Goal: Subscribe to service/newsletter

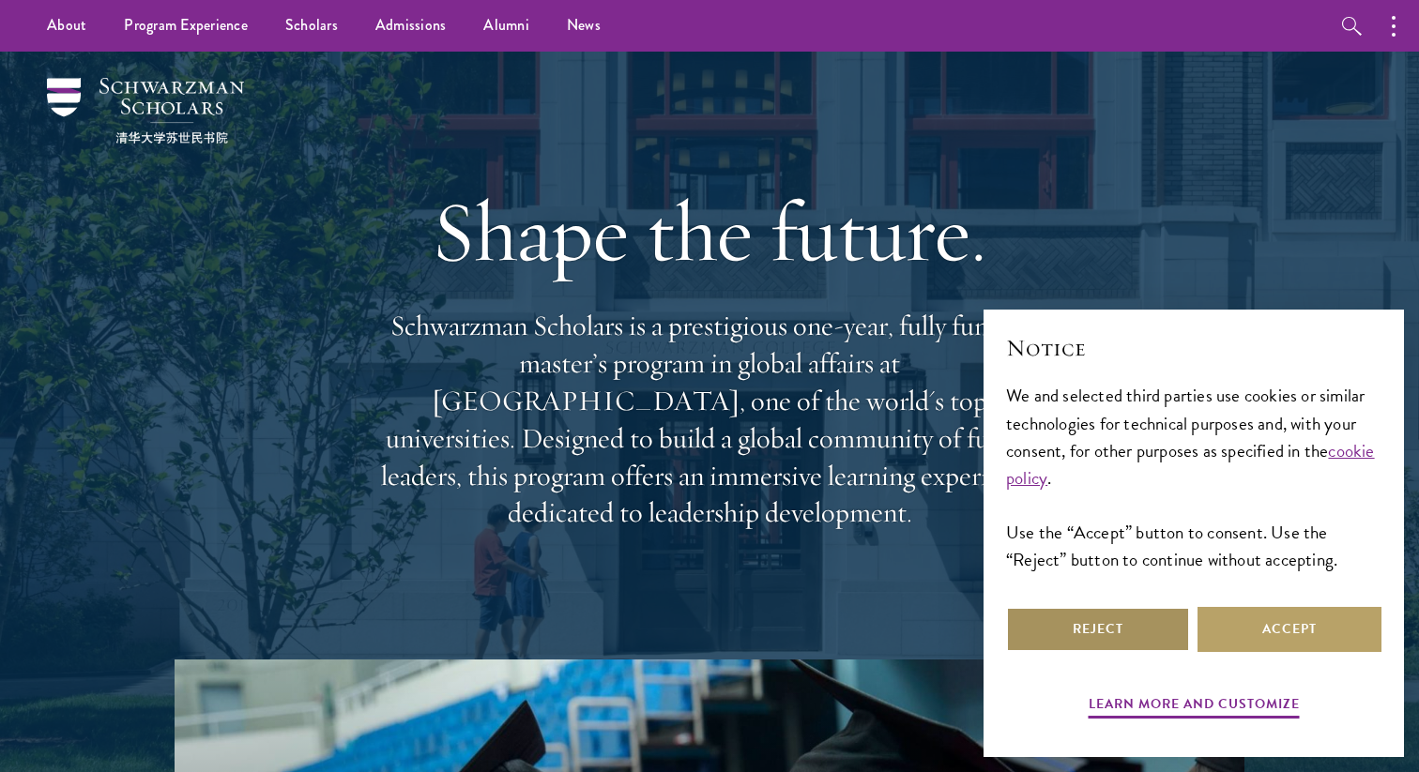
click at [1141, 609] on button "Reject" at bounding box center [1098, 629] width 184 height 45
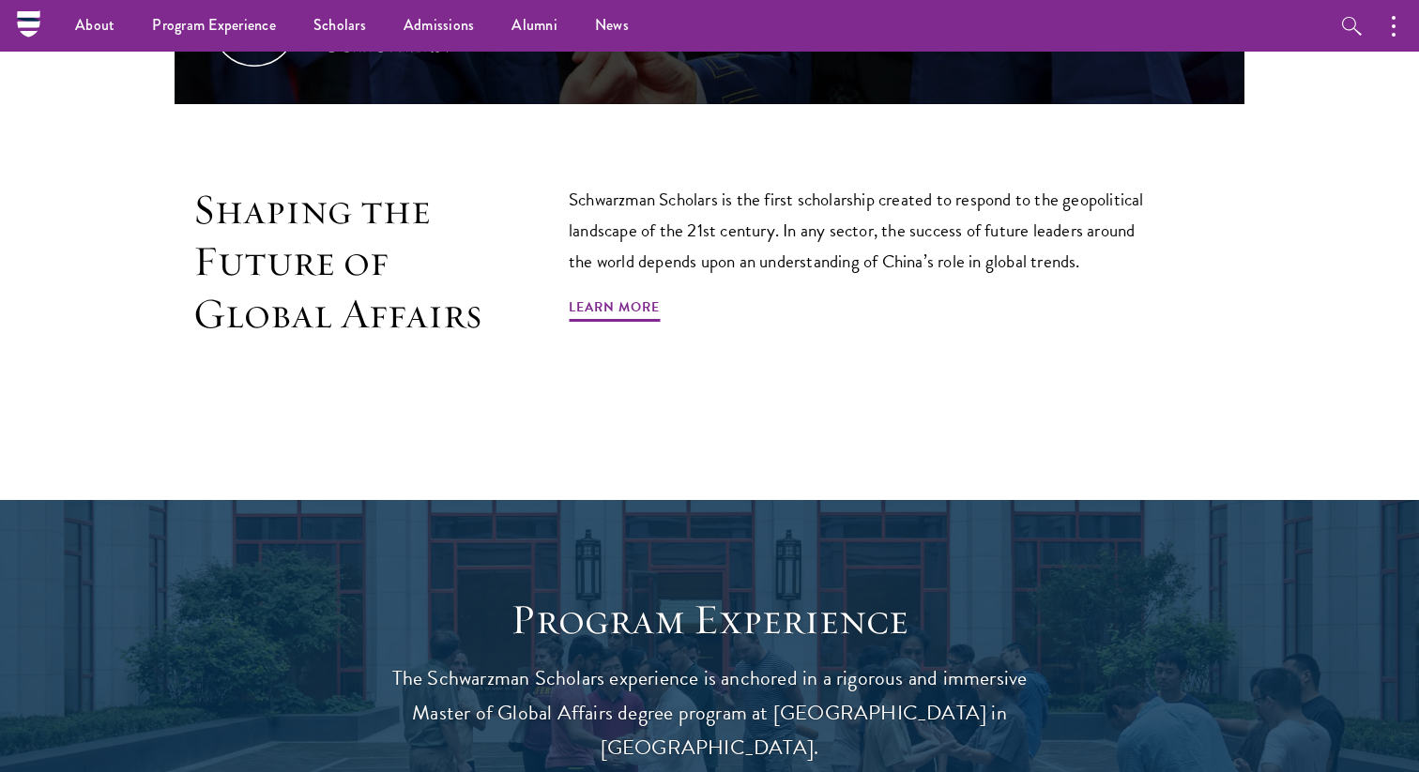
scroll to position [1154, 0]
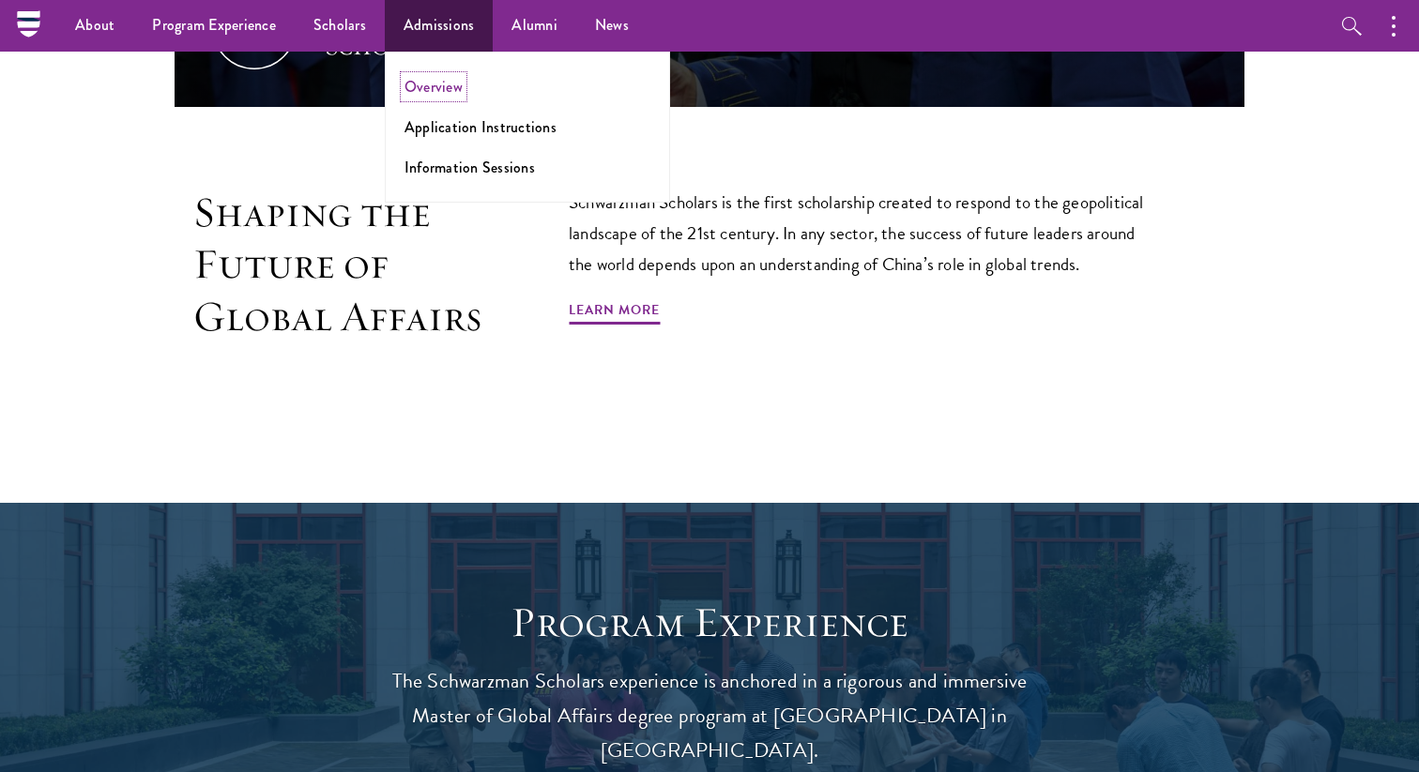
click at [437, 97] on link "Overview" at bounding box center [433, 87] width 58 height 22
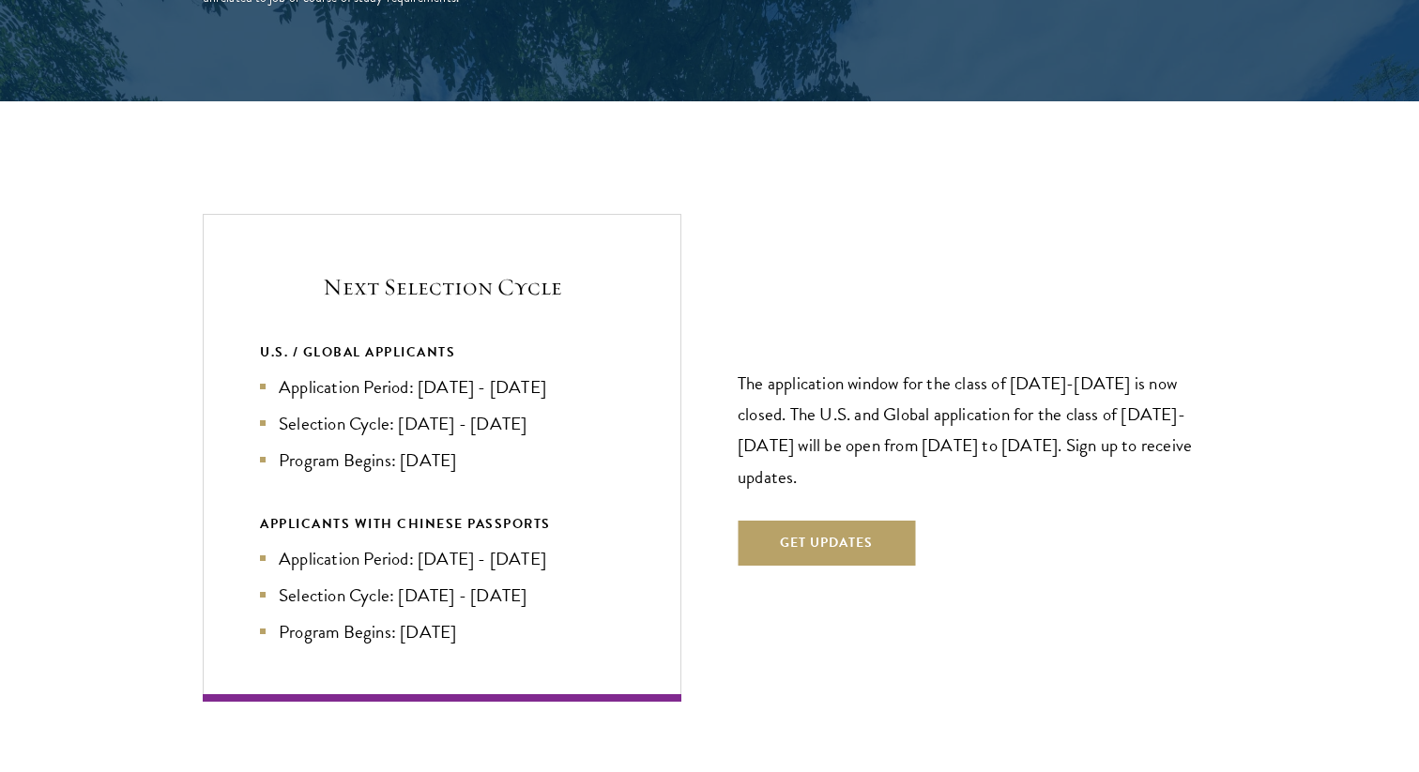
scroll to position [3859, 0]
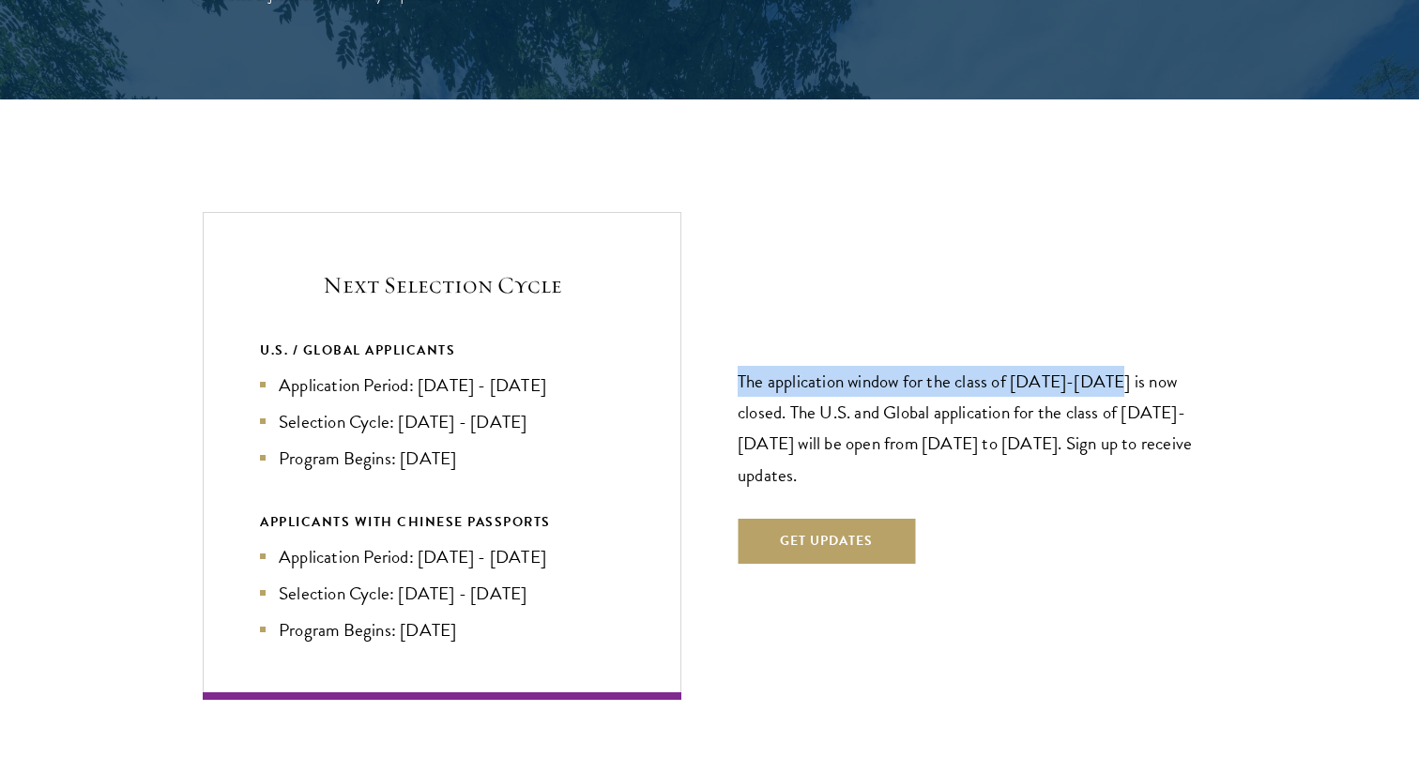
drag, startPoint x: 741, startPoint y: 354, endPoint x: 1111, endPoint y: 354, distance: 369.7
click at [1111, 366] on p "The application window for the class of [DATE]-[DATE] is now closed. The U.S. a…" at bounding box center [976, 428] width 479 height 124
click at [803, 521] on button "Get Updates" at bounding box center [825, 541] width 177 height 45
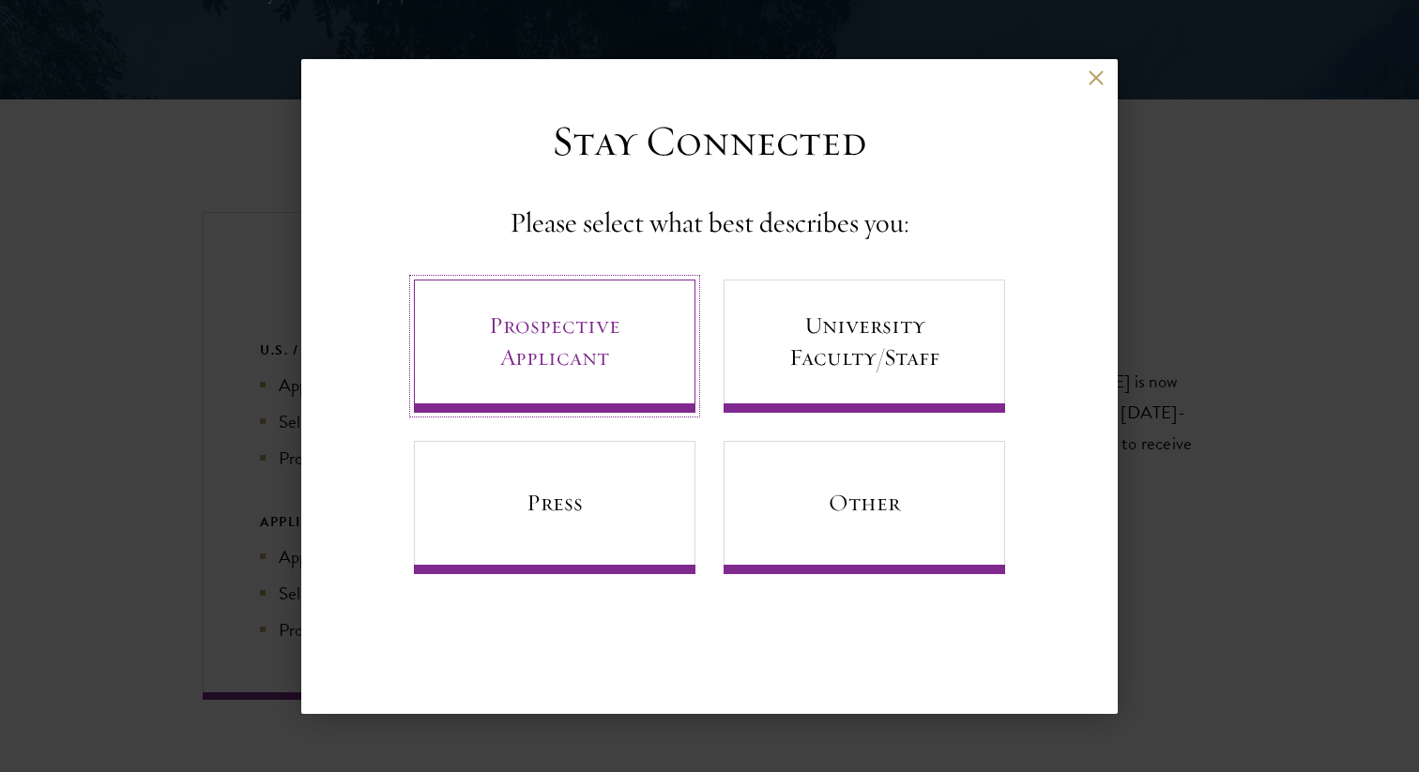
click at [589, 365] on link "Prospective Applicant" at bounding box center [554, 346] width 281 height 133
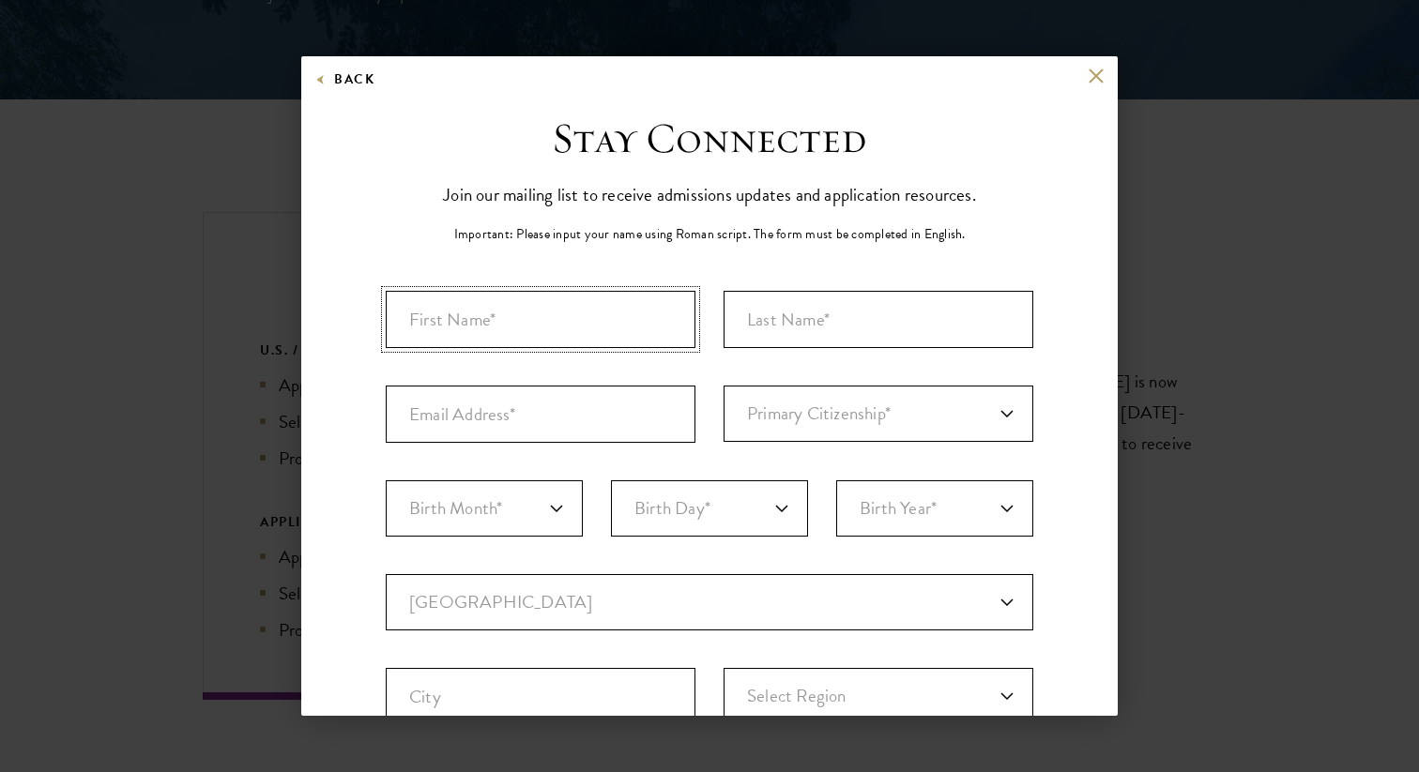
click at [551, 310] on input "First Name*" at bounding box center [541, 319] width 310 height 57
type input "[PERSON_NAME]"
type input "[EMAIL_ADDRESS][DOMAIN_NAME]"
select select "CA"
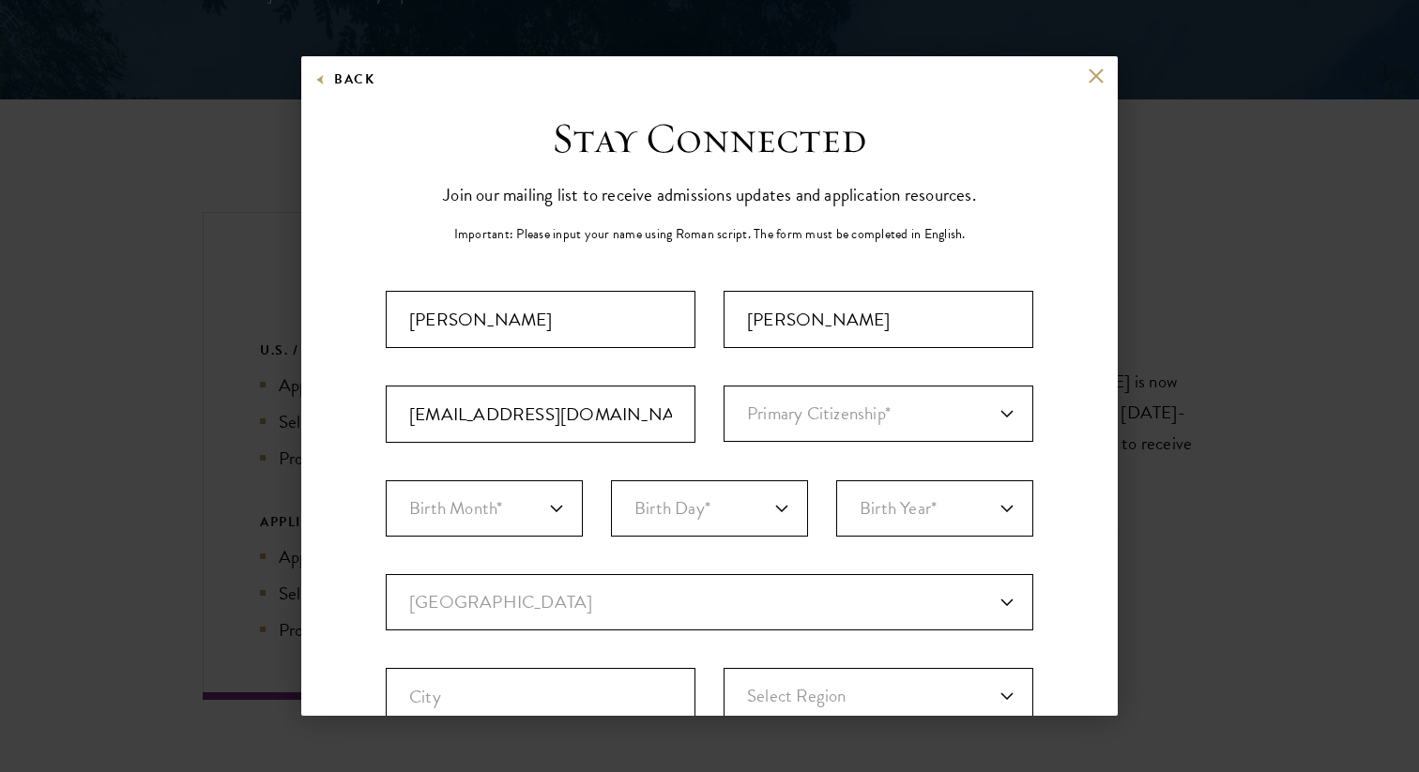
type input "Markham"
select select "ON"
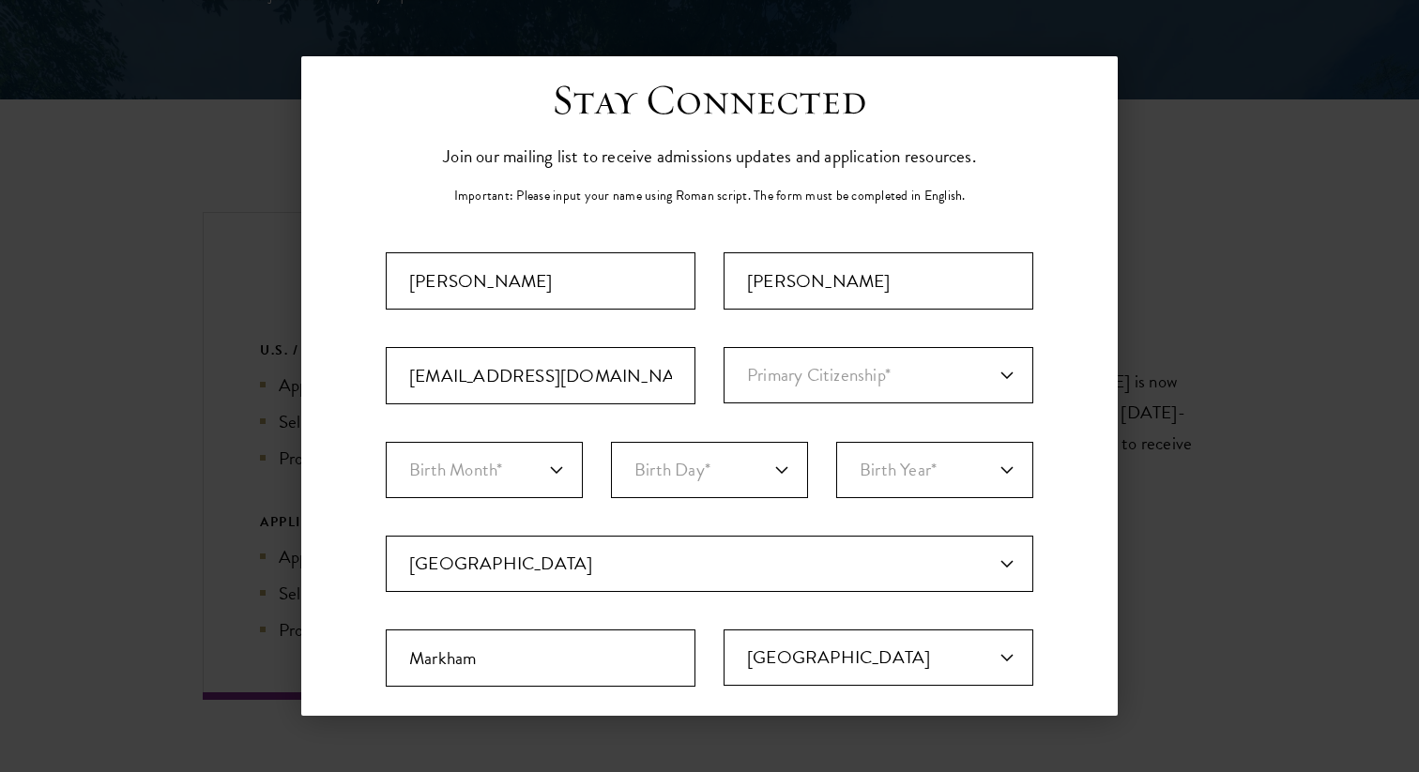
scroll to position [74, 0]
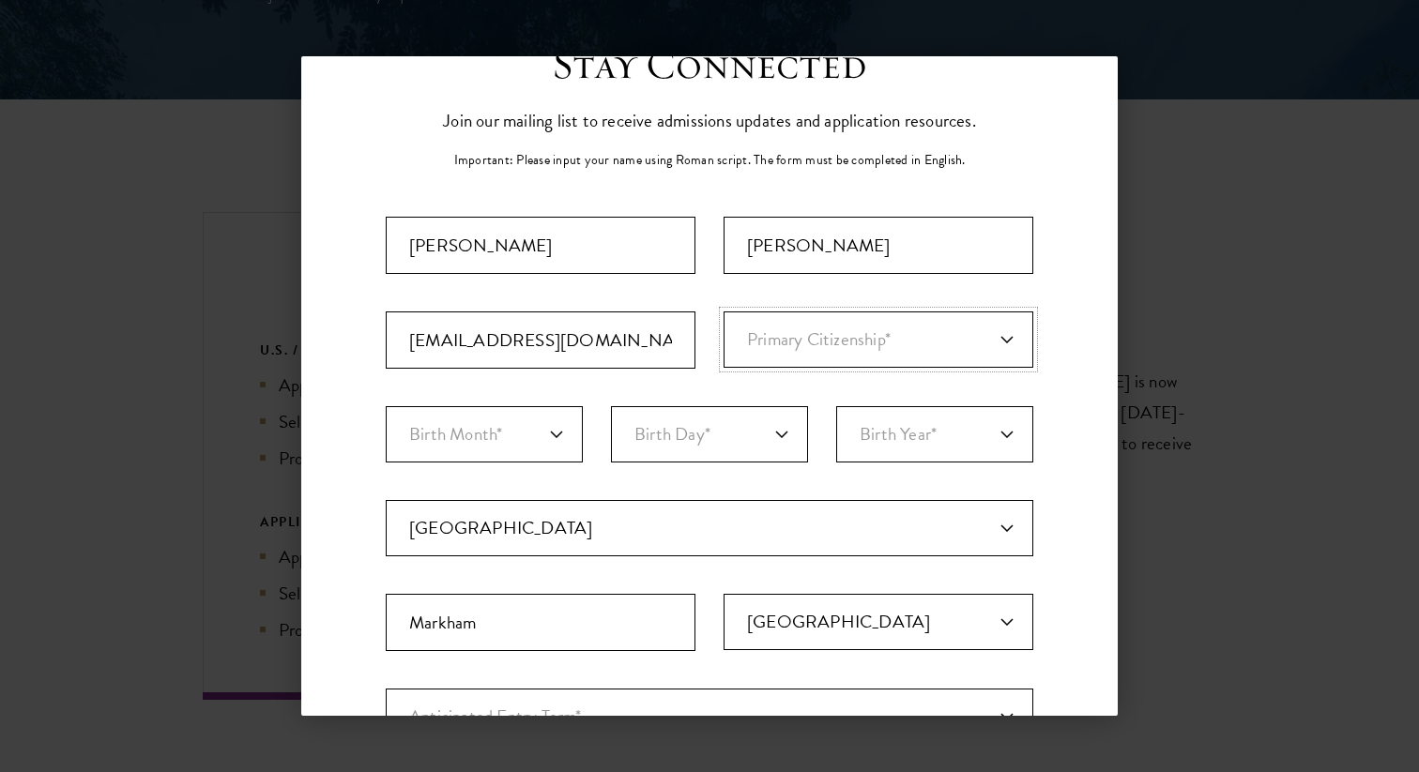
click at [799, 312] on select "Primary Citizenship* [GEOGRAPHIC_DATA] [DEMOGRAPHIC_DATA] [DEMOGRAPHIC_DATA] [D…" at bounding box center [878, 340] width 310 height 56
select select "CA"
click at [723, 312] on select "Primary Citizenship* [GEOGRAPHIC_DATA] [DEMOGRAPHIC_DATA] [DEMOGRAPHIC_DATA] [D…" at bounding box center [878, 340] width 310 height 56
click at [540, 421] on select "Birth Month* January February March April May June July August September Octobe…" at bounding box center [484, 434] width 197 height 56
select select "12"
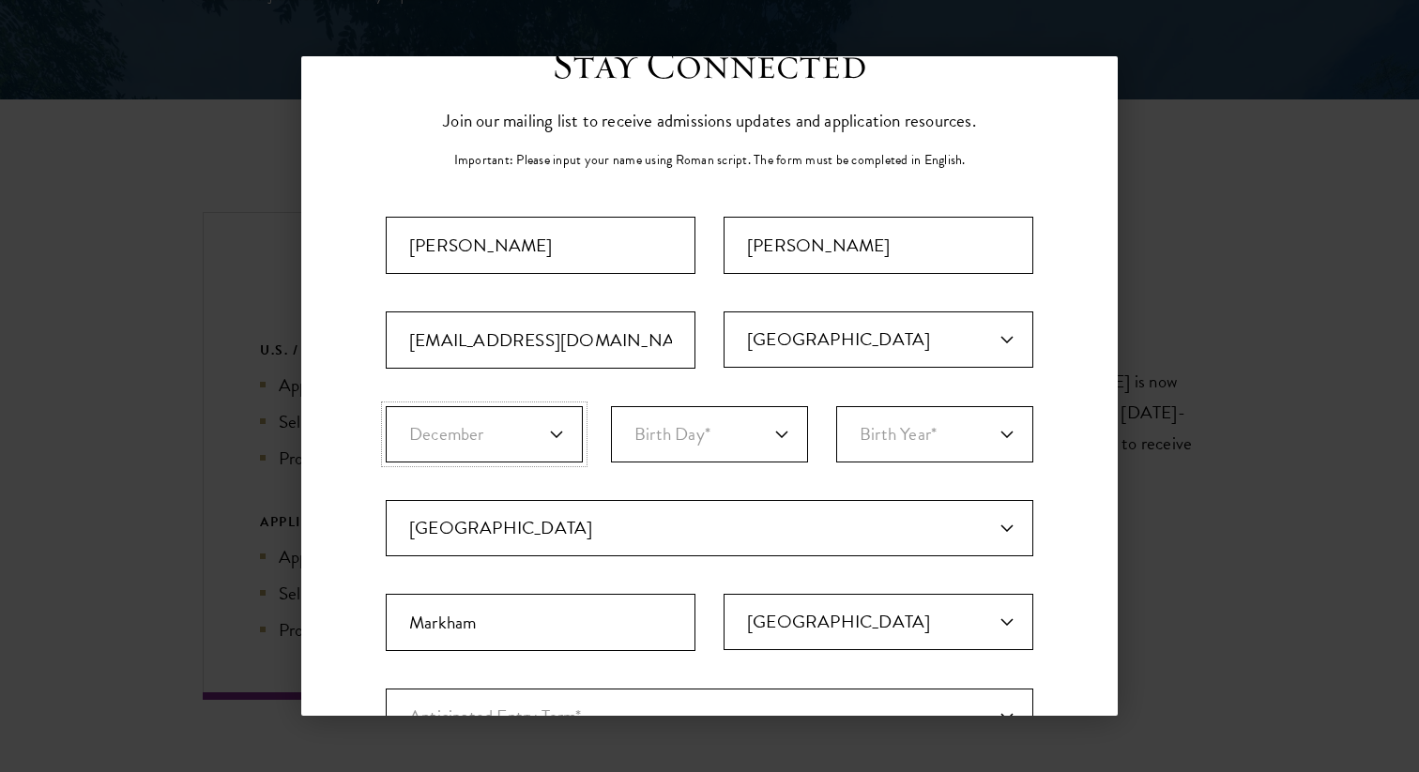
click at [386, 406] on select "Birth Month* January February March April May June July August September Octobe…" at bounding box center [484, 434] width 197 height 56
click at [714, 433] on select "Birth Day* 1 2 3 4 5 6 7 8 9 10 11 12 13 14 15 16 17 18 19 20 21 22 23 24 25 26…" at bounding box center [709, 434] width 197 height 56
select select "01"
click at [611, 406] on select "Birth Day* 1 2 3 4 5 6 7 8 9 10 11 12 13 14 15 16 17 18 19 20 21 22 23 24 25 26…" at bounding box center [709, 434] width 197 height 56
click at [859, 454] on select "Birth Year* [DEMOGRAPHIC_DATA] [DEMOGRAPHIC_DATA] [DEMOGRAPHIC_DATA] [DEMOGRAPH…" at bounding box center [934, 434] width 197 height 56
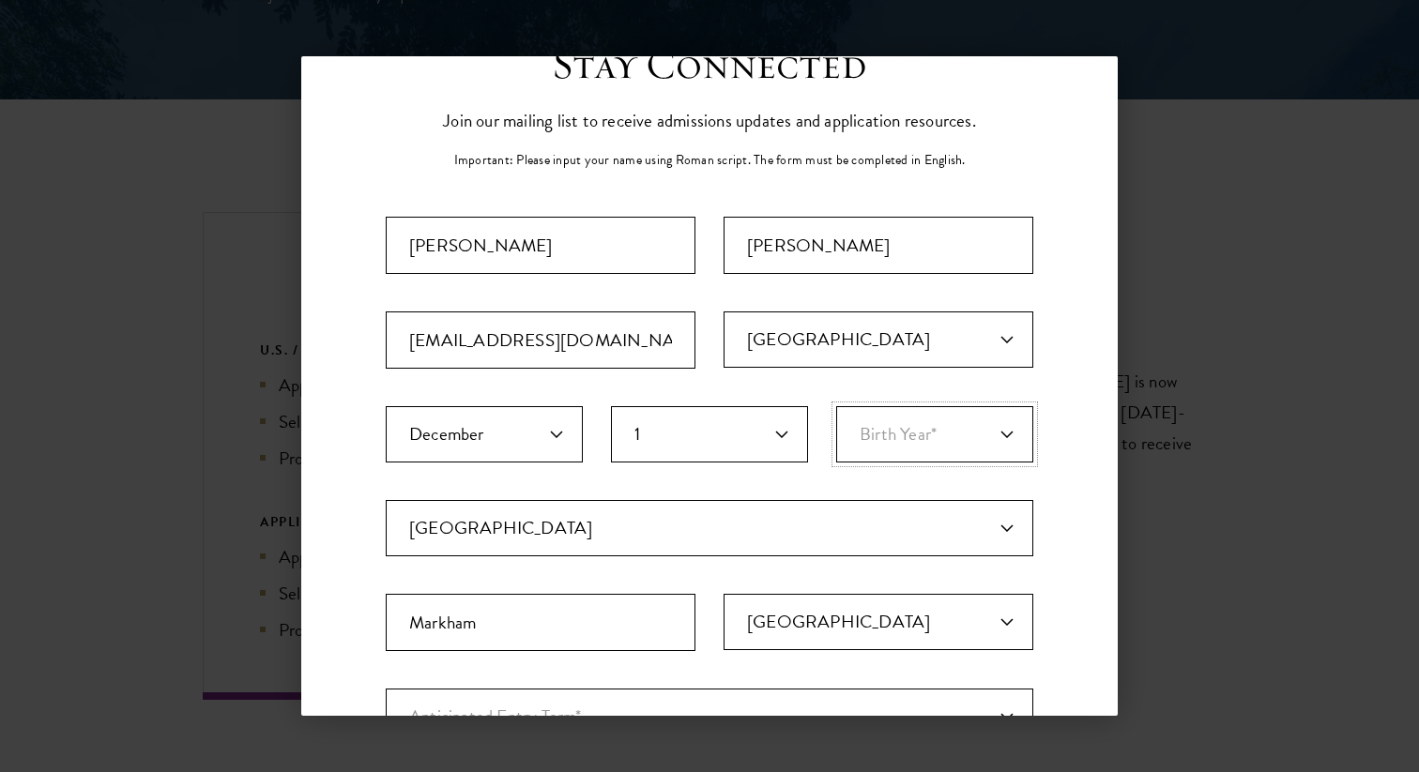
select select "2003"
click at [836, 406] on select "Birth Year* [DEMOGRAPHIC_DATA] [DEMOGRAPHIC_DATA] [DEMOGRAPHIC_DATA] [DEMOGRAPH…" at bounding box center [934, 434] width 197 height 56
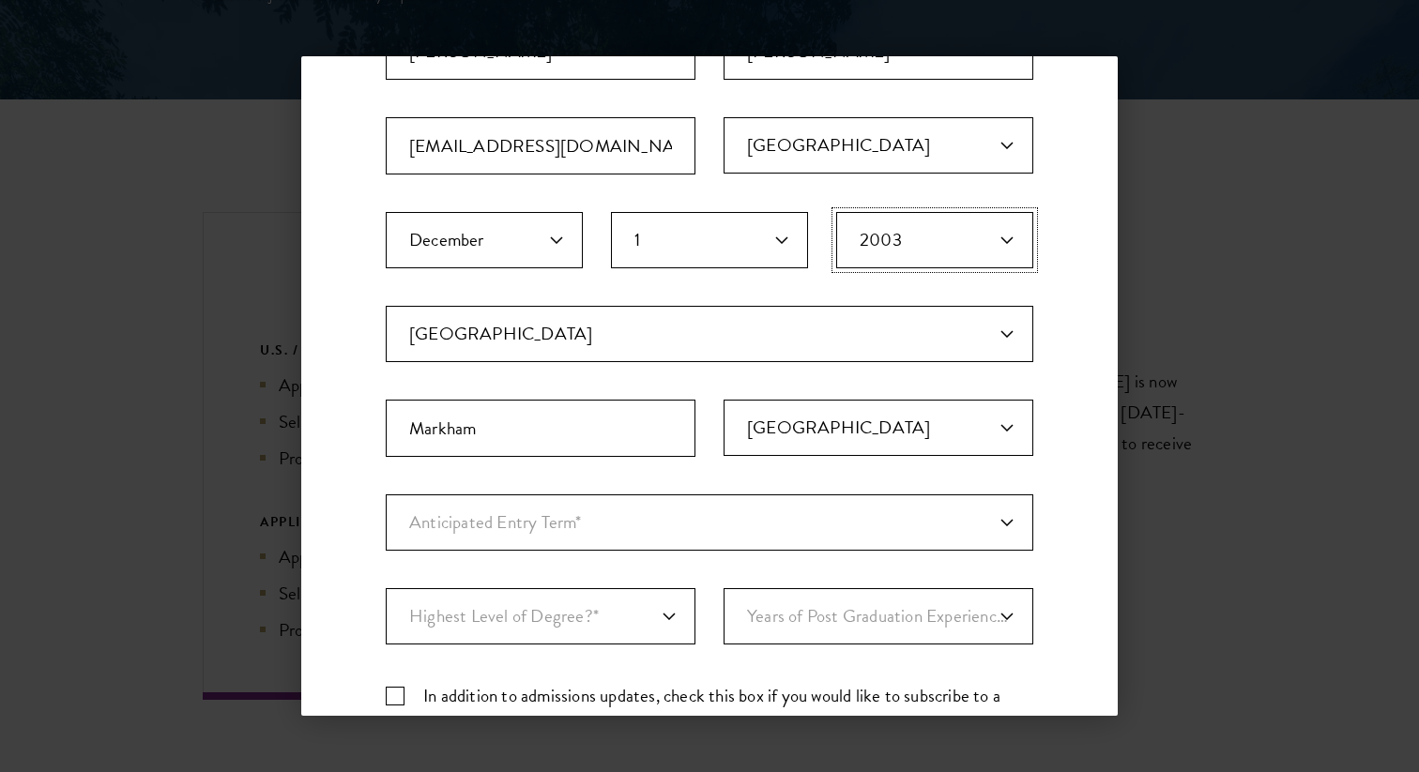
scroll to position [269, 0]
click at [610, 539] on select "Anticipated Entry Term* [DATE] (Application opens [DATE]) Just Exploring" at bounding box center [709, 522] width 647 height 56
click at [386, 494] on select "Anticipated Entry Term* [DATE] (Application opens [DATE]) Just Exploring" at bounding box center [709, 522] width 647 height 56
click at [592, 512] on select "Anticipated Entry Term* [DATE] (Application opens [DATE]) Just Exploring" at bounding box center [709, 522] width 647 height 56
select select "a6790467-ebe7-4045-a56a-66c1cae98076"
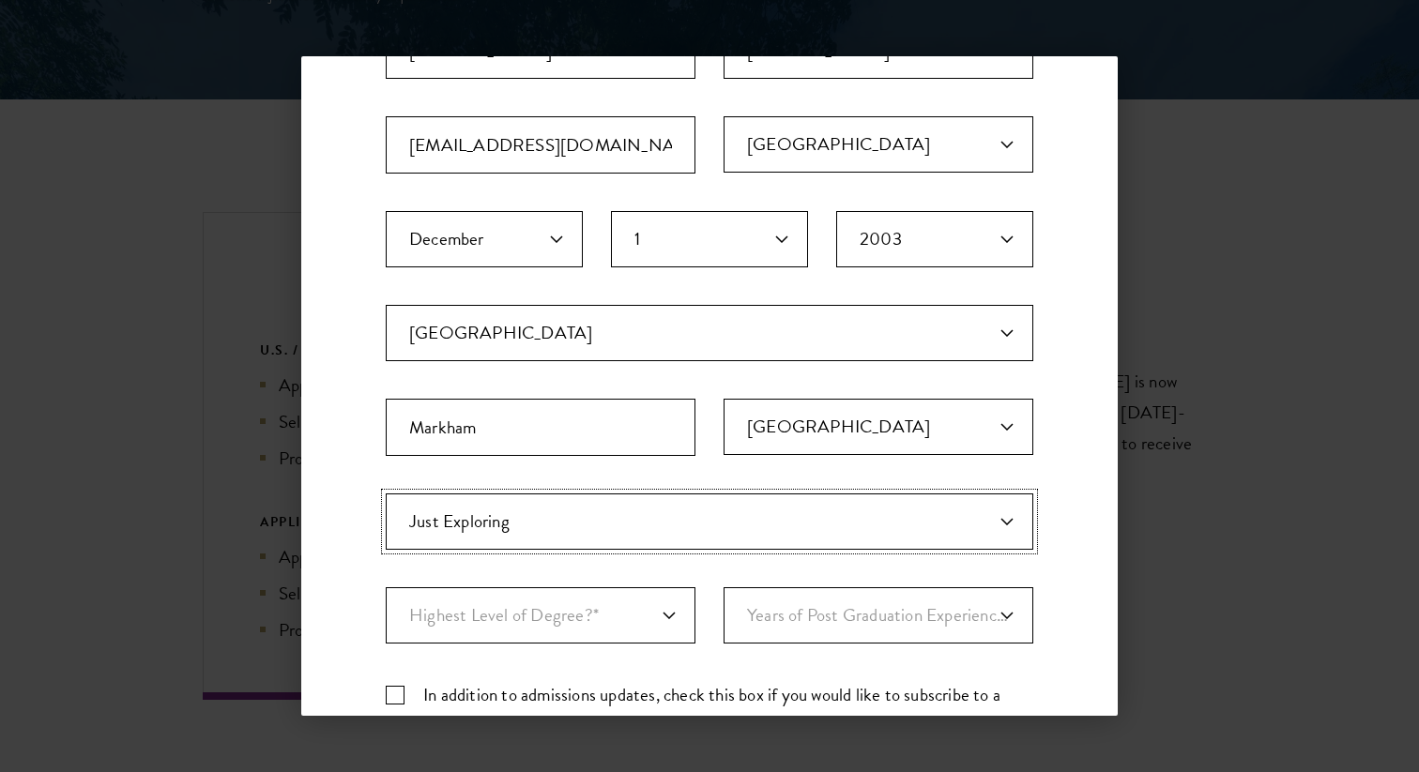
click at [386, 494] on select "Anticipated Entry Term* [DATE] (Application opens [DATE]) Just Exploring" at bounding box center [709, 522] width 647 height 56
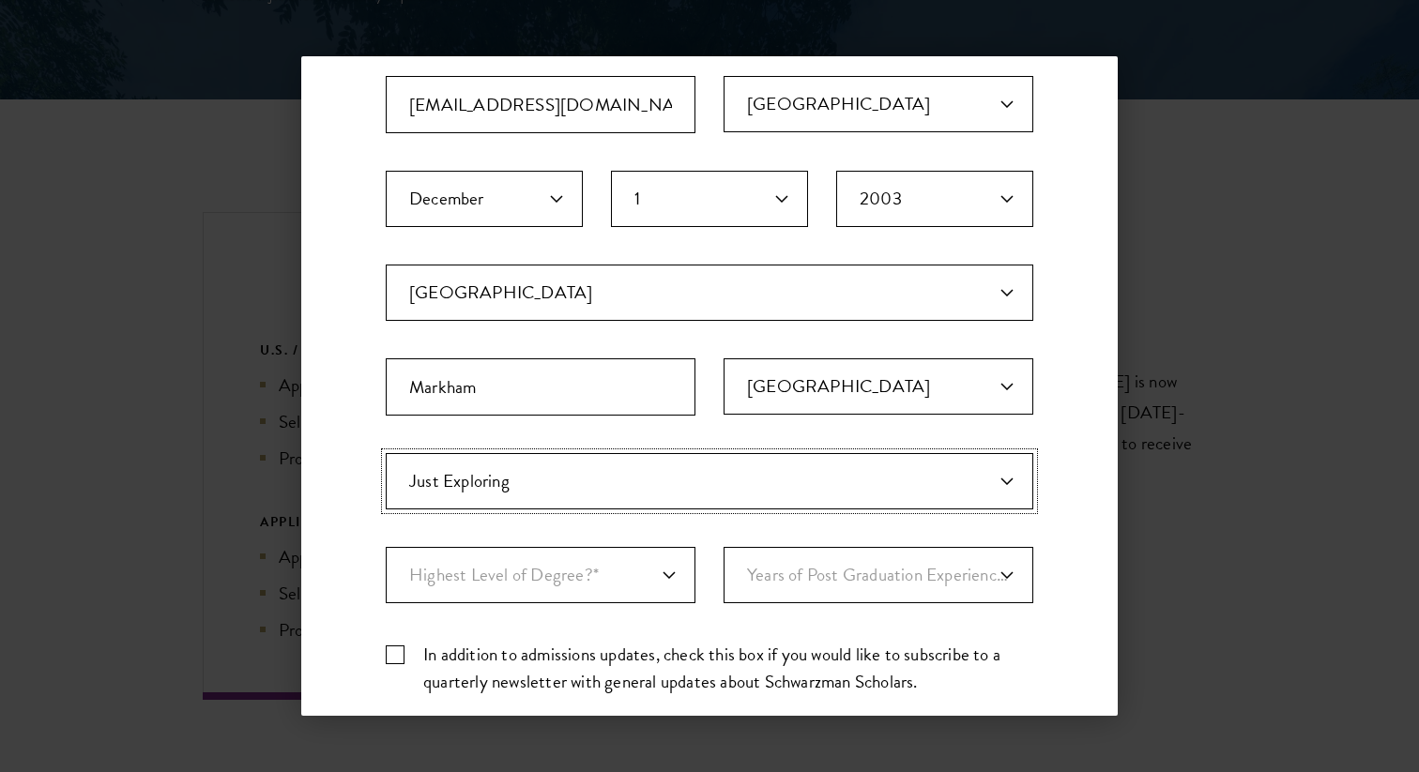
scroll to position [335, 0]
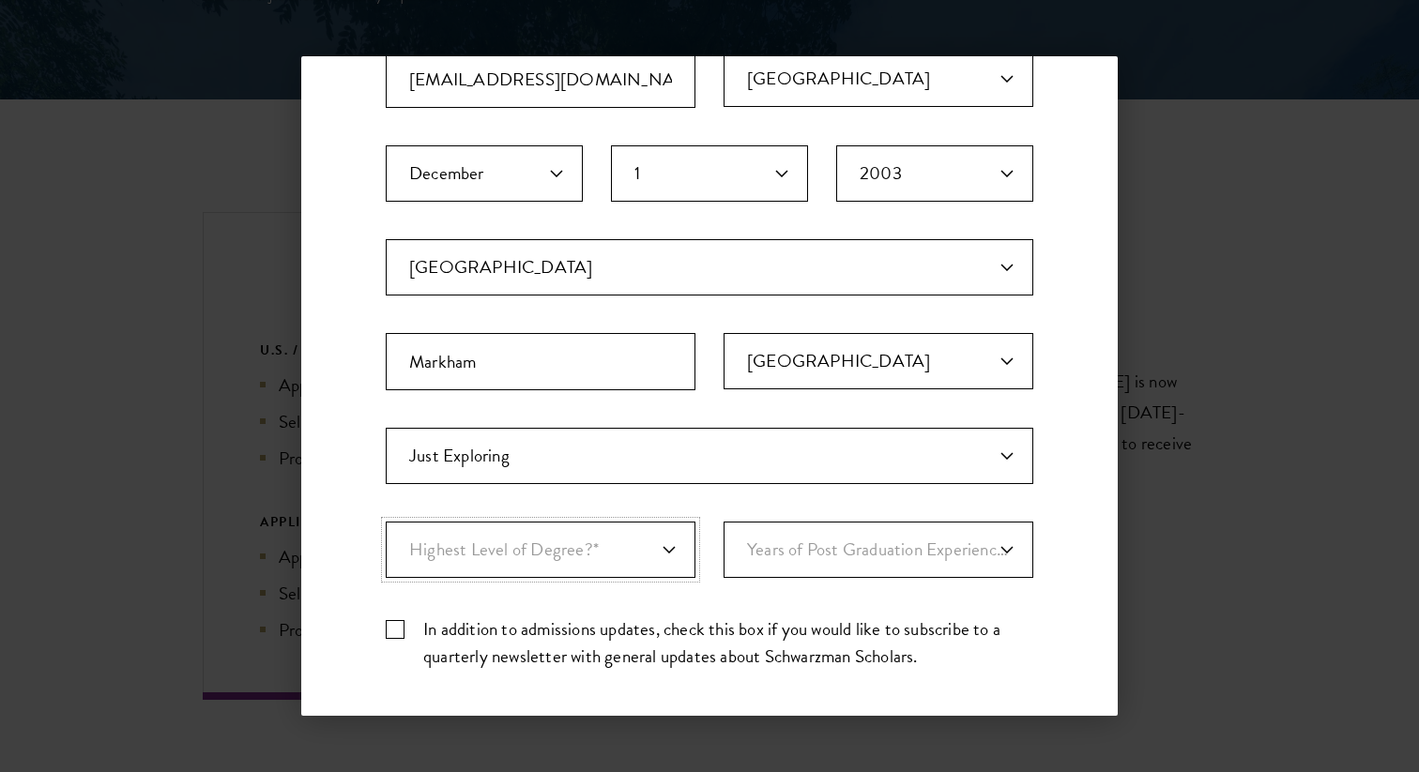
click at [577, 542] on select "Highest Level of Degree?* PHD Bachelor's Master's Current Undergraduate Student" at bounding box center [541, 550] width 310 height 56
select select "bf44f490-31e9-4d16-b1d2-df861e7933aa"
click at [386, 522] on select "Highest Level of Degree?* PHD Bachelor's Master's Current Undergraduate Student" at bounding box center [541, 550] width 310 height 56
click at [779, 550] on select "Years of Post Graduation Experience?* 1 2 3 4 5 6 7 8 9 10" at bounding box center [878, 550] width 310 height 56
click at [723, 522] on select "Years of Post Graduation Experience?* 1 2 3 4 5 6 7 8 9 10" at bounding box center [878, 550] width 310 height 56
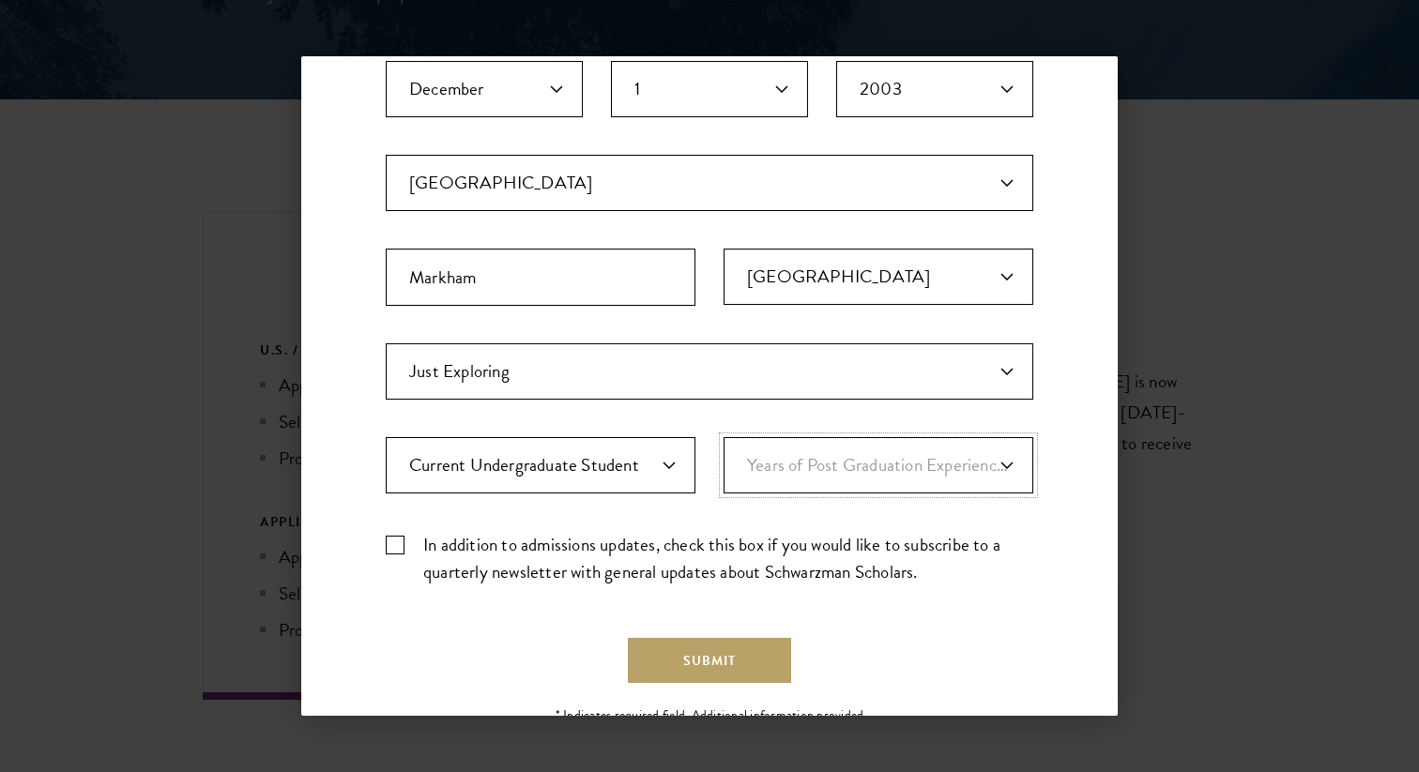
scroll to position [436, 0]
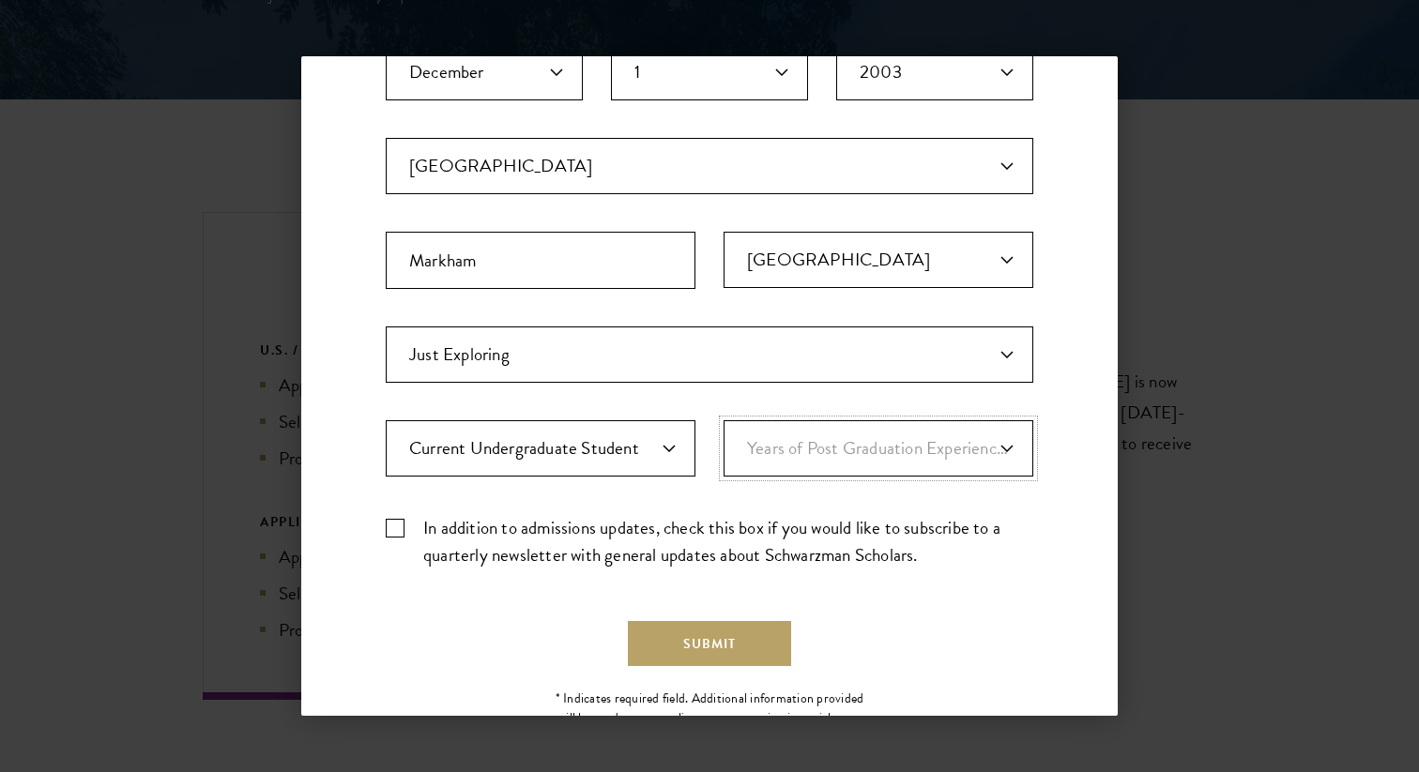
click at [784, 436] on select "Years of Post Graduation Experience?* 1 2 3 4 5 6 7 8 9 10" at bounding box center [878, 448] width 310 height 56
select select "1"
click at [723, 420] on select "Years of Post Graduation Experience?* 1 2 3 4 5 6 7 8 9 10" at bounding box center [878, 448] width 310 height 56
click at [614, 454] on select "Highest Level of Degree?* PHD Bachelor's Master's Current Undergraduate Student" at bounding box center [541, 448] width 310 height 56
select select "baef124f-e103-44b1-8ca6-5d0669438e44"
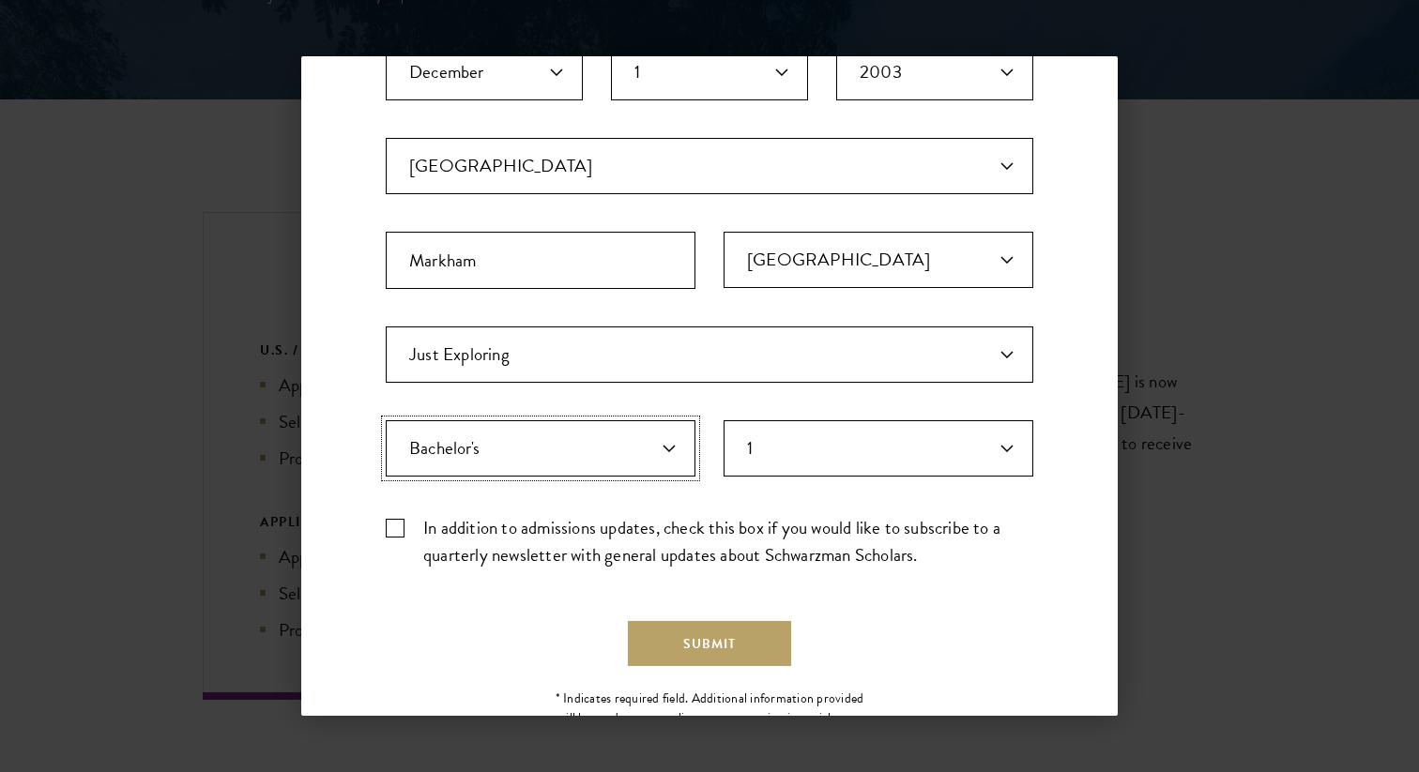
click at [386, 420] on select "Highest Level of Degree?* PHD Bachelor's Master's Current Undergraduate Student" at bounding box center [541, 448] width 310 height 56
click at [702, 661] on button "Submit" at bounding box center [709, 643] width 163 height 45
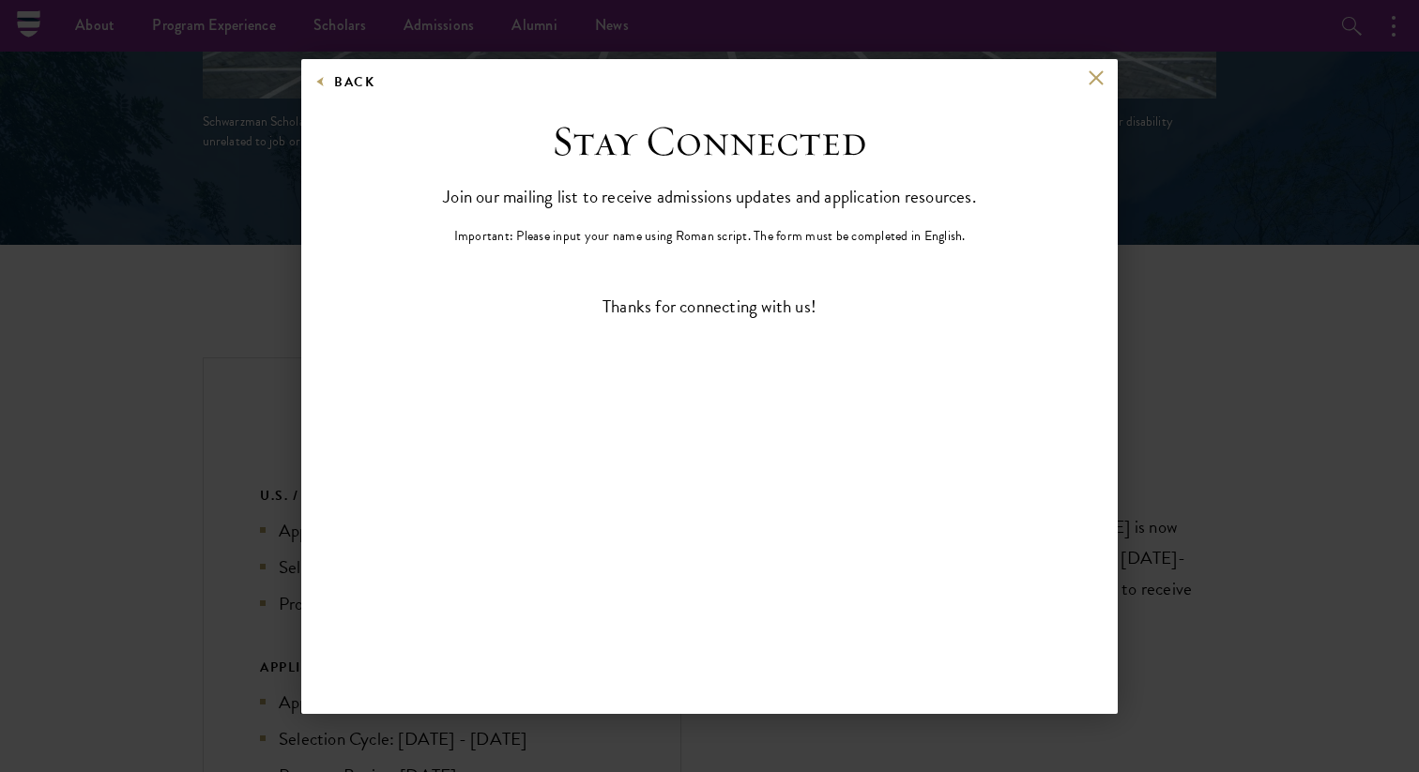
scroll to position [0, 0]
click at [1090, 75] on button at bounding box center [1095, 78] width 16 height 16
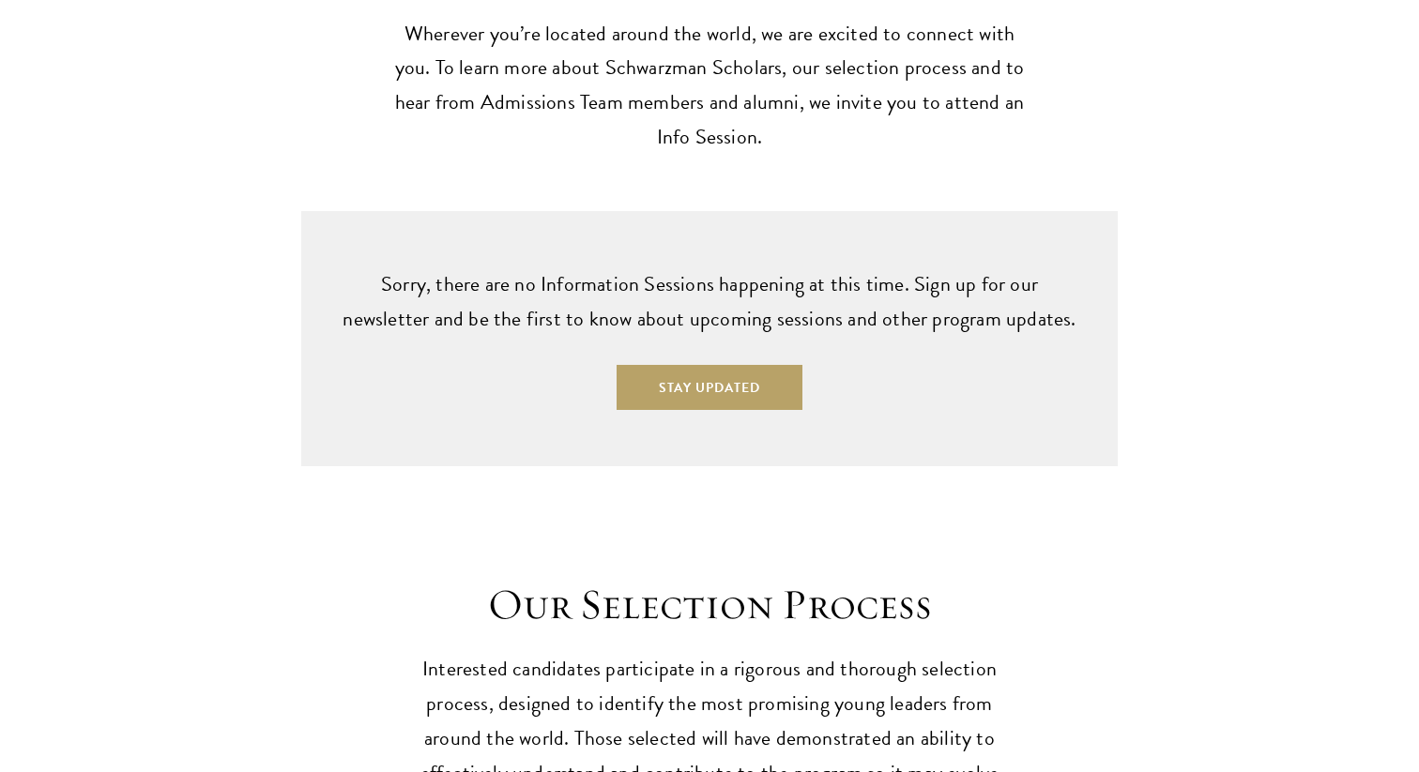
scroll to position [4827, 0]
